Goal: Check status: Check status

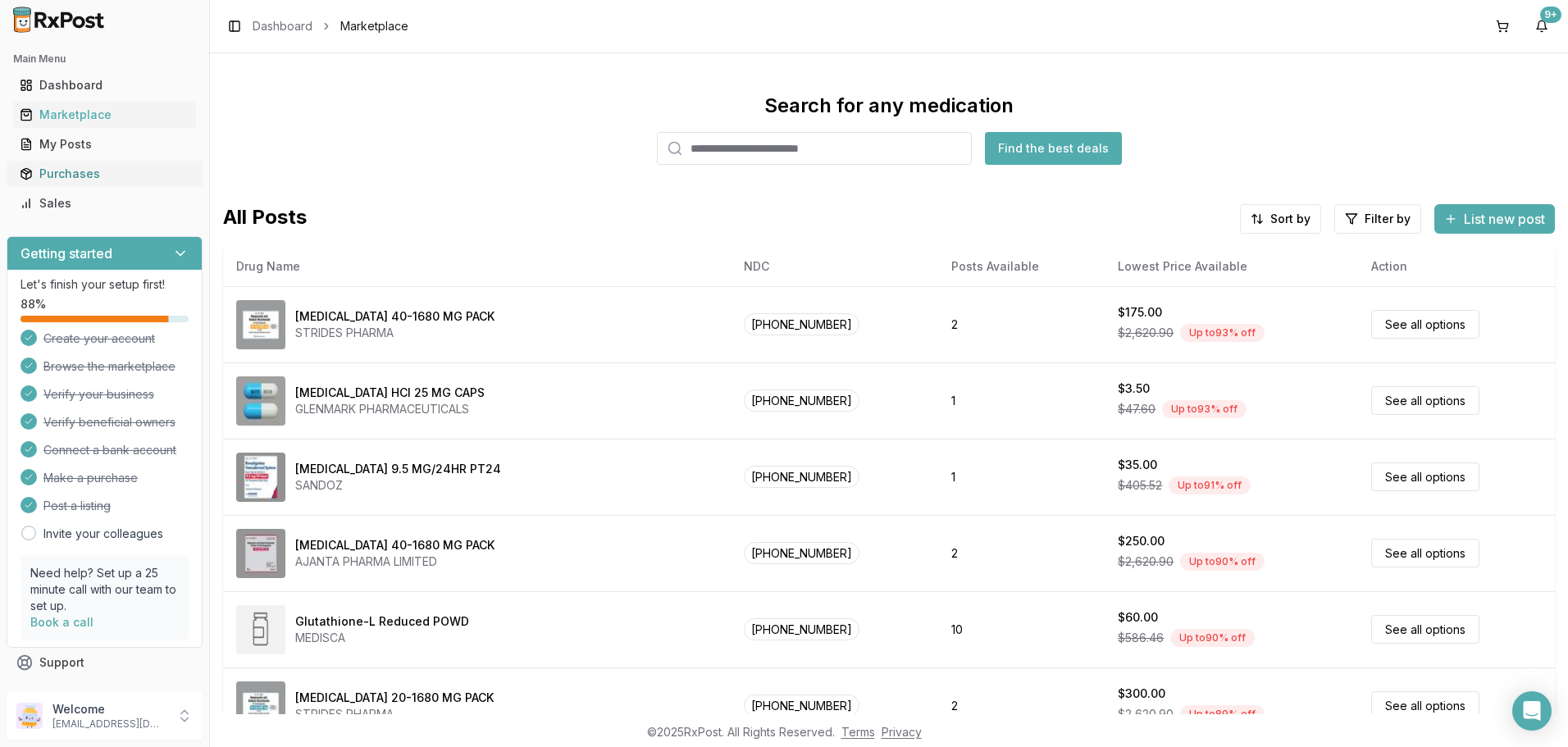
click at [79, 171] on div "Purchases" at bounding box center [105, 174] width 170 height 17
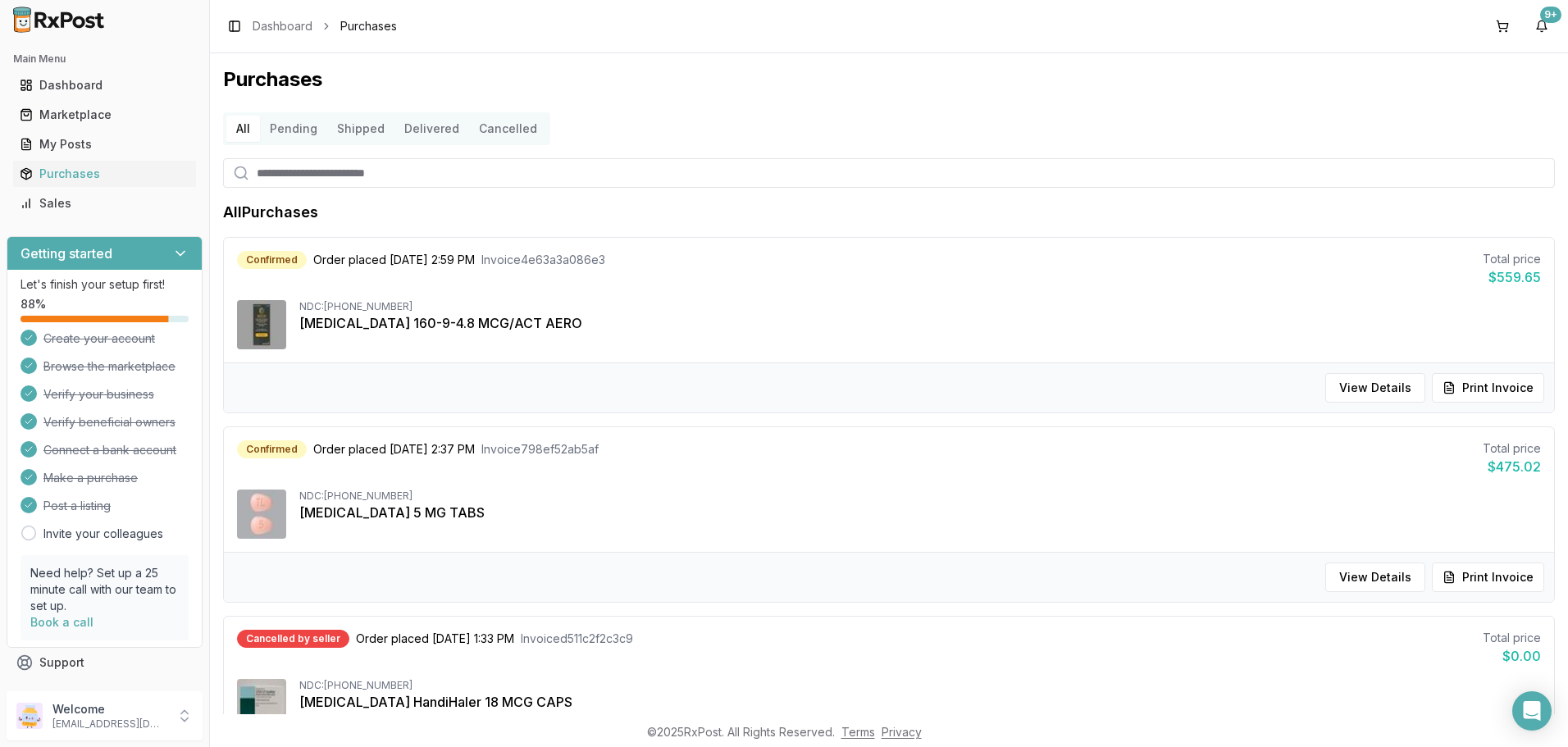
click at [355, 134] on button "Shipped" at bounding box center [361, 129] width 67 height 27
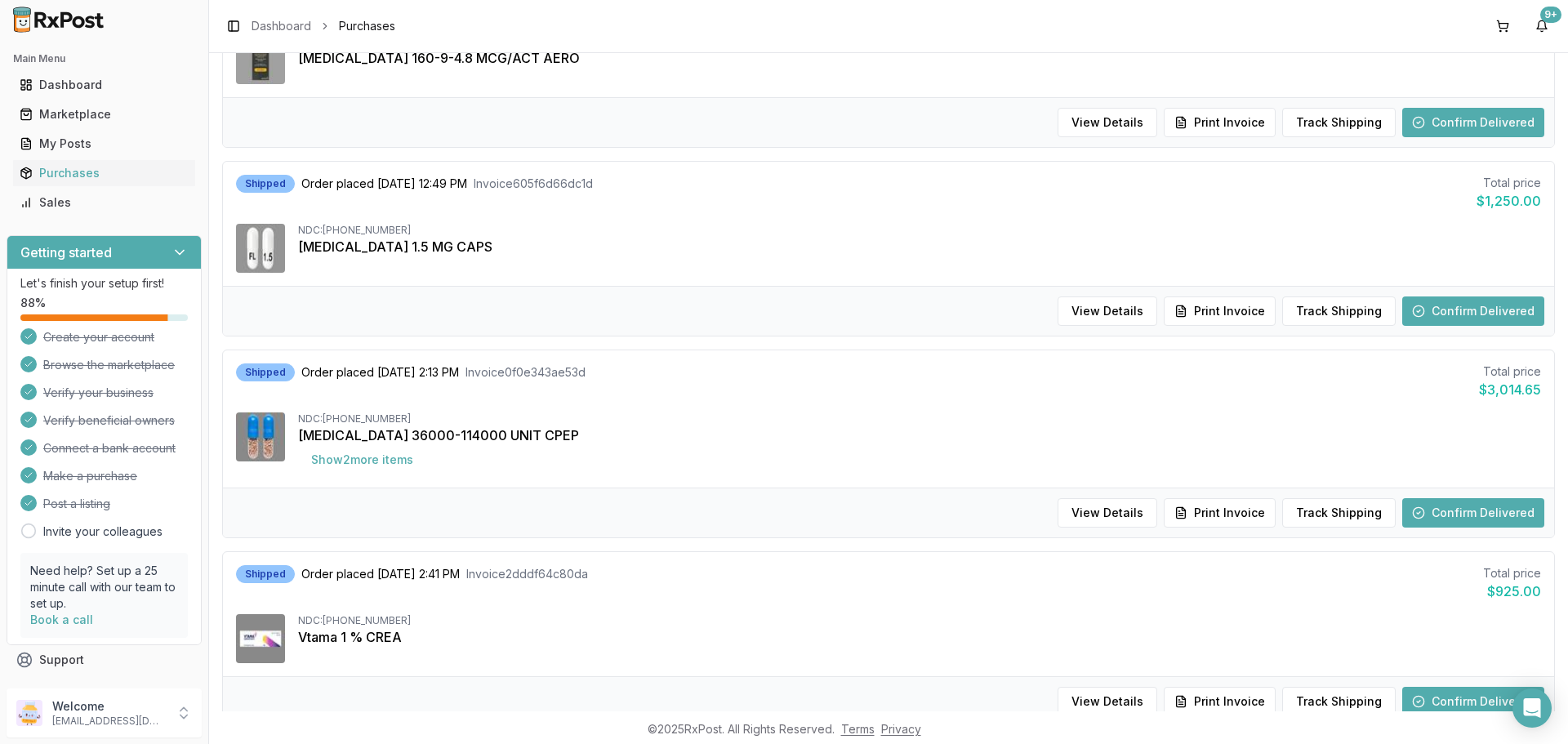
scroll to position [327, 0]
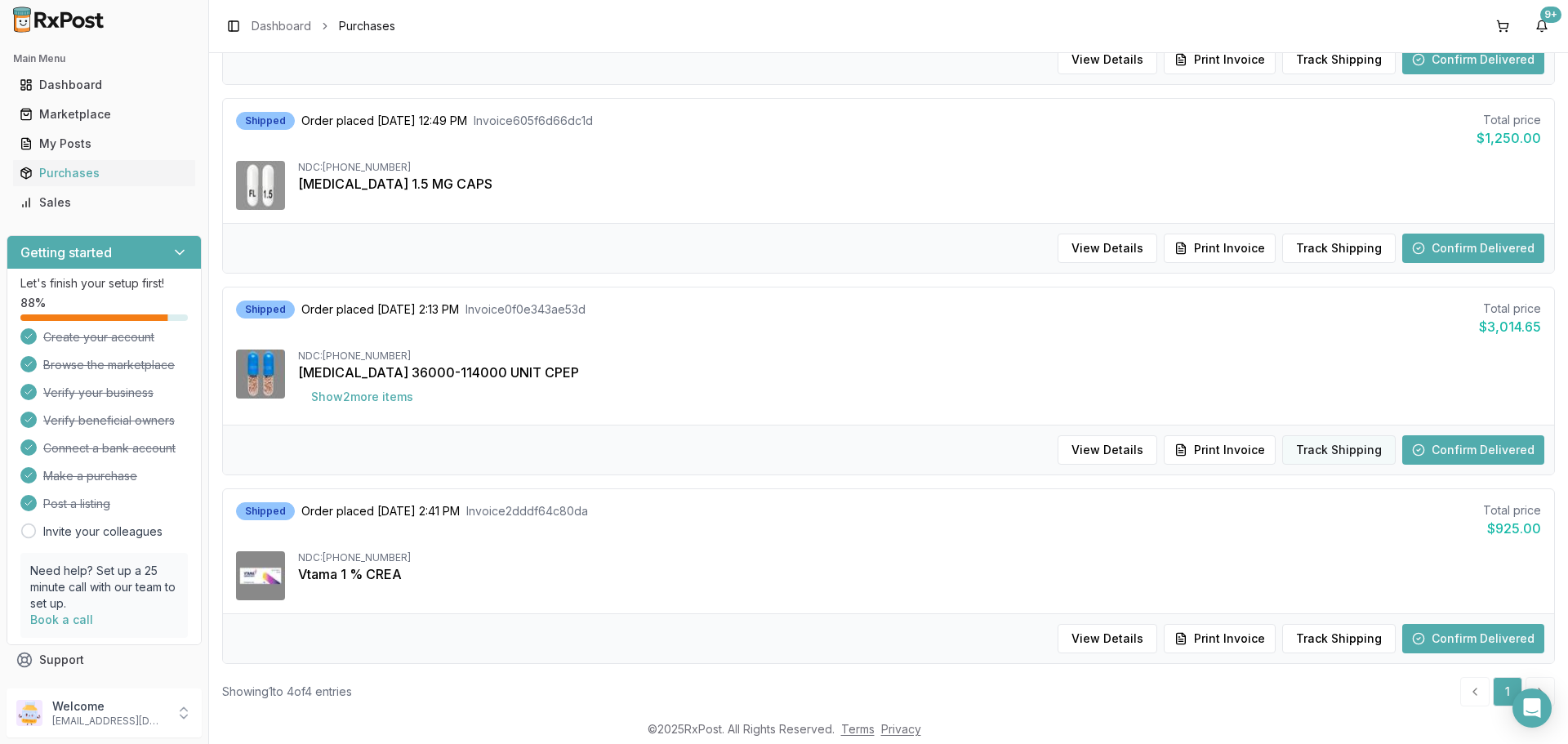
click at [1314, 451] on button "Track Shipping" at bounding box center [1339, 450] width 113 height 30
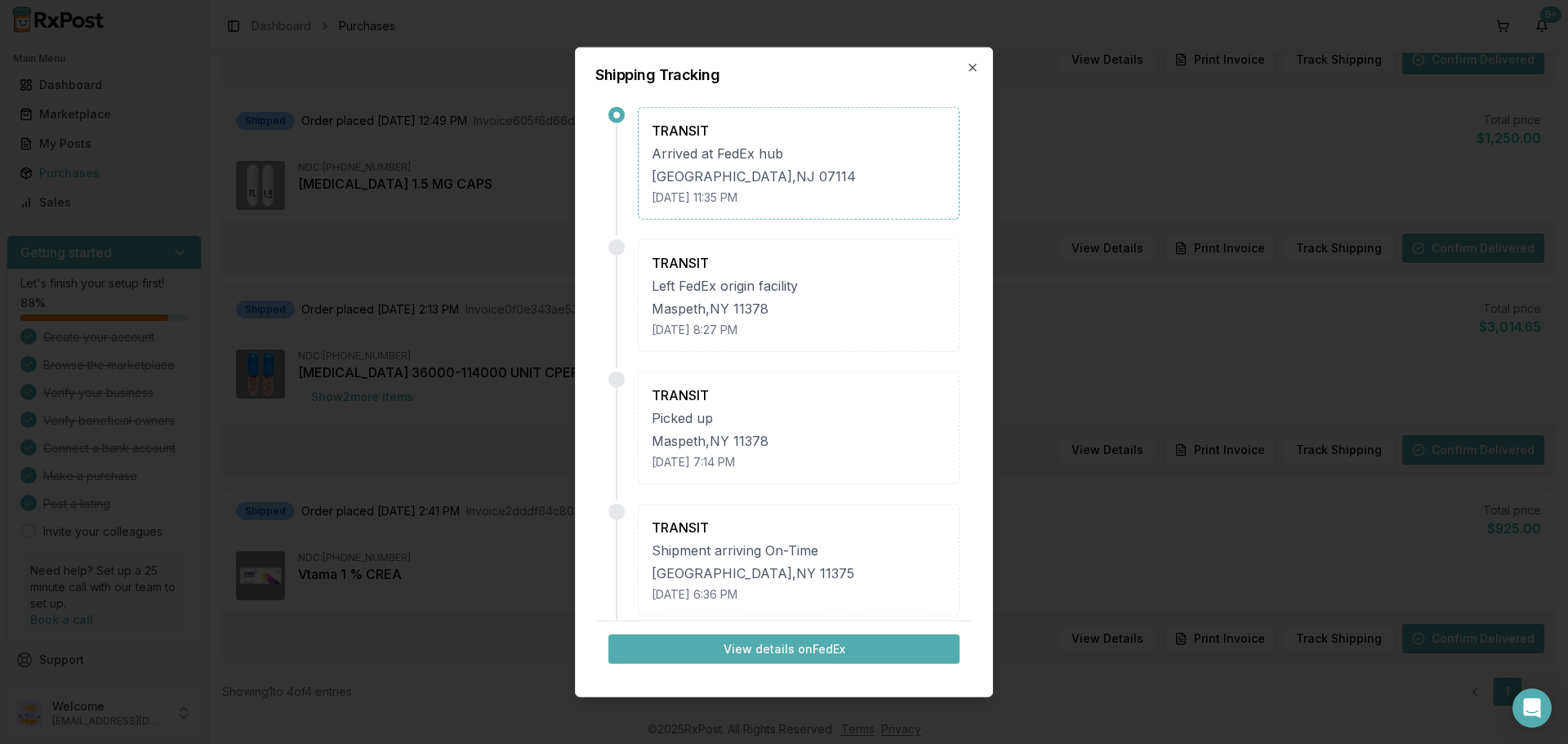
scroll to position [0, 0]
click at [744, 654] on button "View details on FedEx" at bounding box center [784, 649] width 351 height 30
click at [969, 65] on icon "button" at bounding box center [973, 67] width 13 height 13
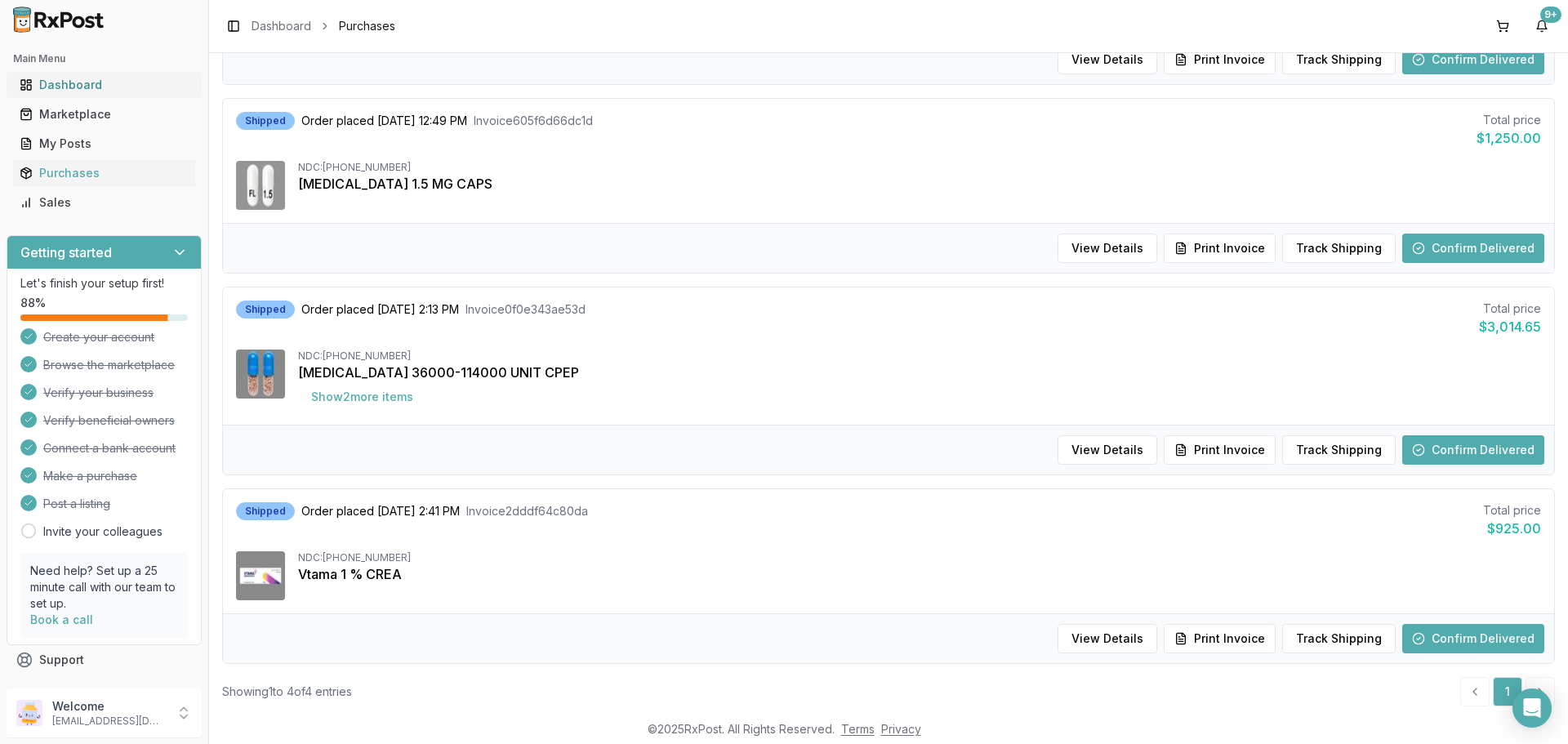
click at [70, 89] on div "Dashboard" at bounding box center [104, 85] width 169 height 17
